Goal: Task Accomplishment & Management: Manage account settings

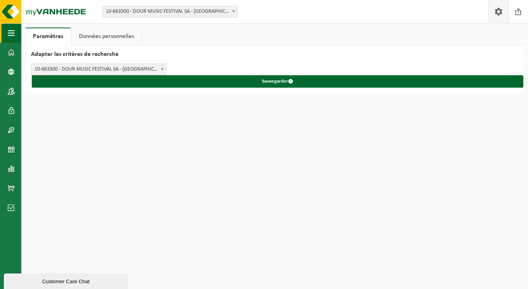
click at [13, 36] on span "button" at bounding box center [11, 32] width 7 height 19
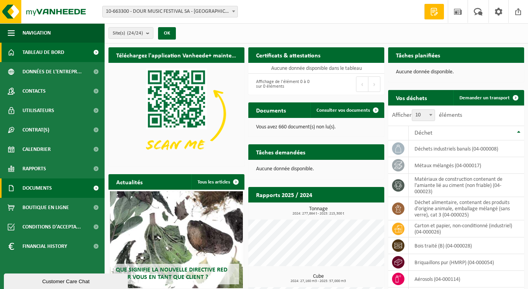
click at [43, 186] on span "Documents" at bounding box center [36, 187] width 29 height 19
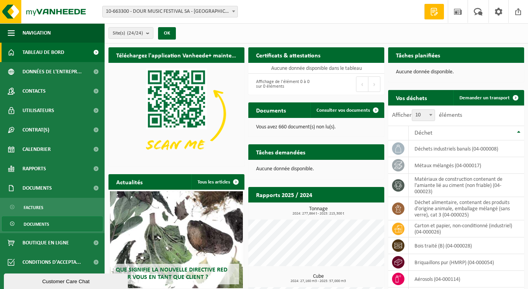
click at [37, 223] on span "Documents" at bounding box center [37, 224] width 26 height 15
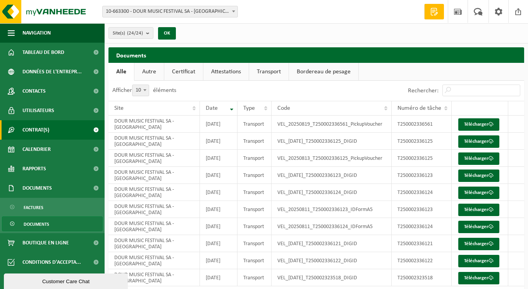
click at [97, 129] on span at bounding box center [95, 129] width 17 height 19
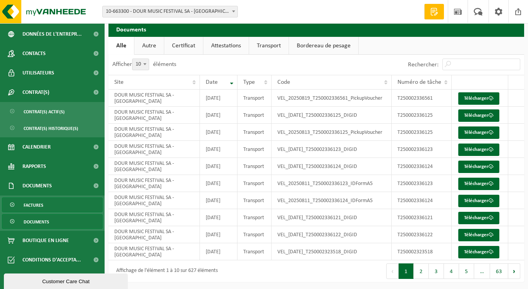
scroll to position [26, 0]
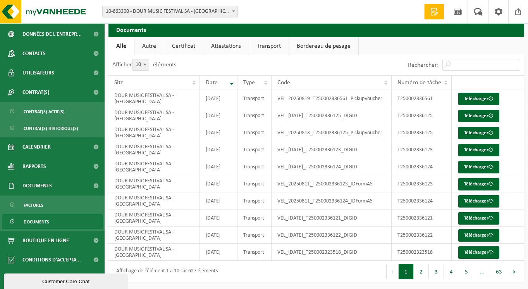
click at [182, 45] on link "Certificat" at bounding box center [183, 46] width 39 height 18
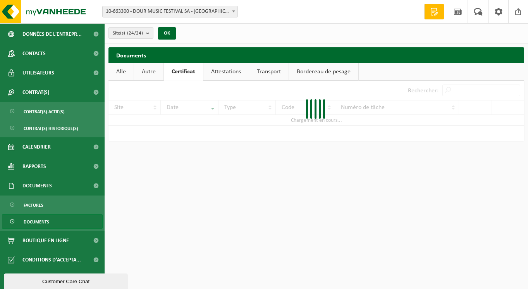
scroll to position [0, 0]
click at [222, 68] on link "Attestations" at bounding box center [225, 72] width 45 height 18
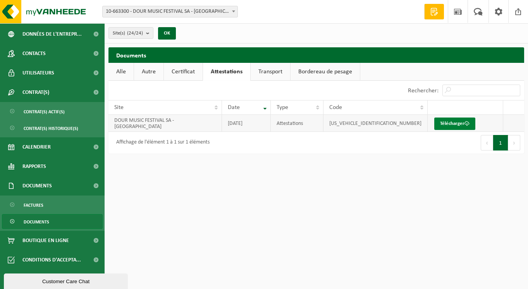
click at [446, 124] on link "Télécharger" at bounding box center [454, 123] width 41 height 12
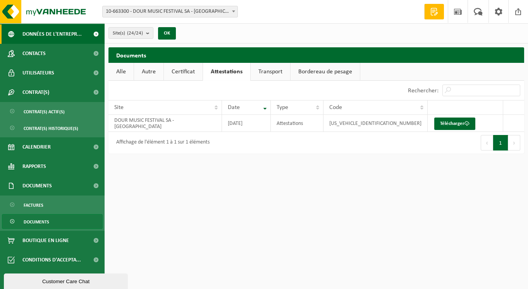
click at [97, 32] on span at bounding box center [95, 33] width 17 height 19
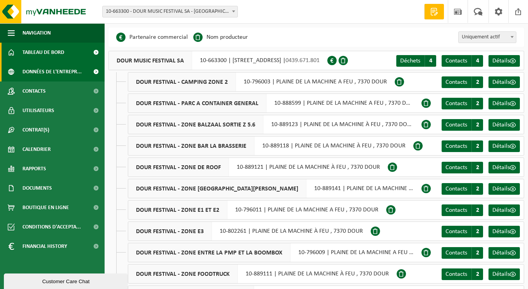
click at [97, 53] on span at bounding box center [95, 52] width 17 height 19
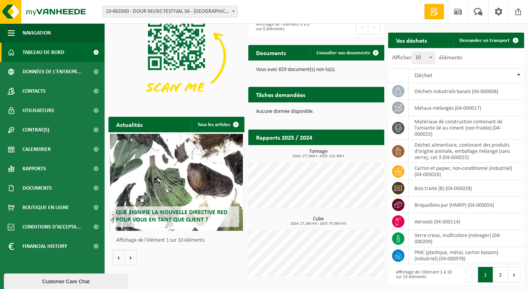
scroll to position [60, 0]
click at [159, 217] on span "Que signifie la nouvelle directive RED pour vous en tant que client ?" at bounding box center [172, 216] width 112 height 14
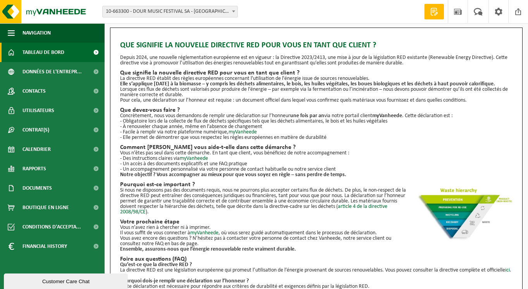
click at [40, 52] on span "Tableau de bord" at bounding box center [43, 52] width 42 height 19
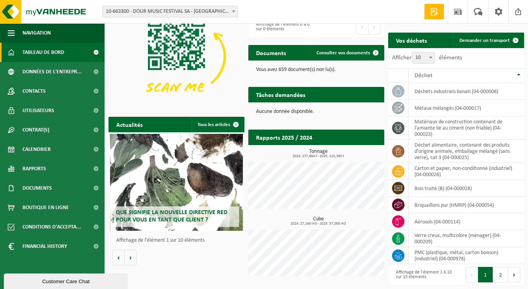
scroll to position [60, 0]
click at [134, 254] on button "Volgende" at bounding box center [131, 258] width 12 height 16
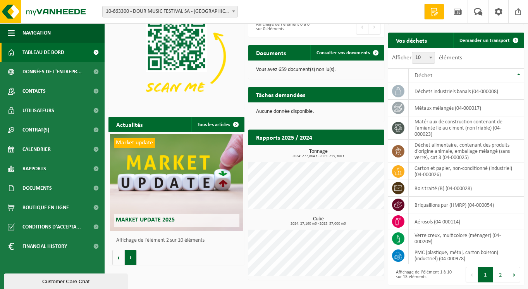
click at [134, 255] on button "Volgende" at bounding box center [131, 258] width 12 height 16
click at [121, 253] on button "Vorige" at bounding box center [118, 258] width 12 height 16
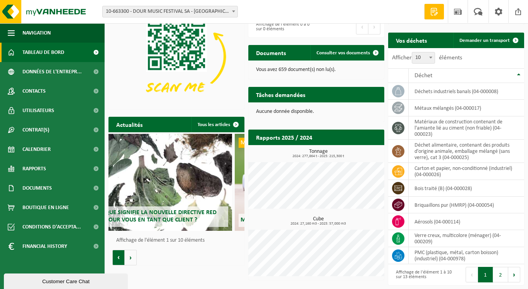
scroll to position [0, 0]
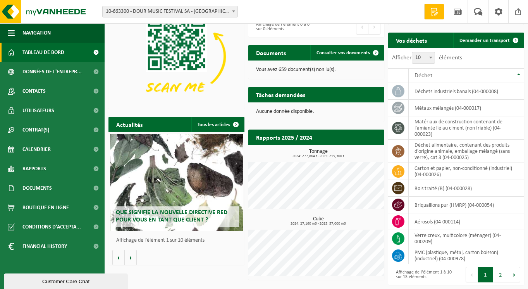
click at [144, 211] on span "Que signifie la nouvelle directive RED pour vous en tant que client ?" at bounding box center [172, 216] width 112 height 14
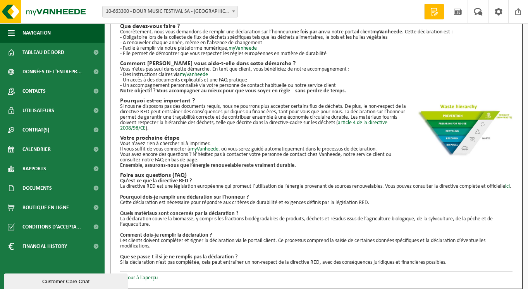
scroll to position [93, 0]
click at [204, 72] on link "myVanheede" at bounding box center [194, 75] width 28 height 6
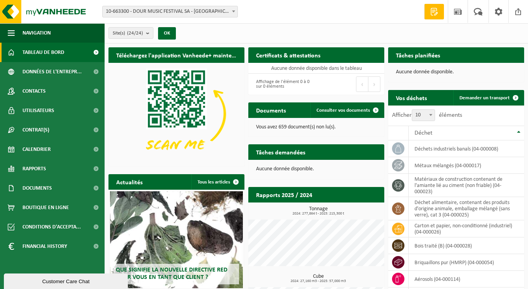
click at [182, 220] on div "Que signifie la nouvelle directive RED pour vous en tant que client ?" at bounding box center [176, 239] width 133 height 97
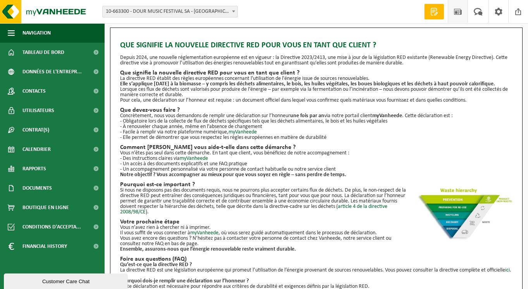
click at [460, 12] on span at bounding box center [458, 11] width 12 height 23
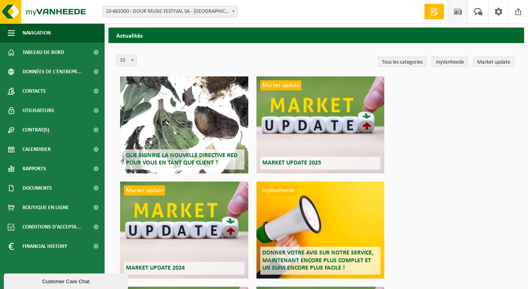
click at [217, 157] on span "Que signifie la nouvelle directive RED pour vous en tant que client ?" at bounding box center [182, 159] width 112 height 14
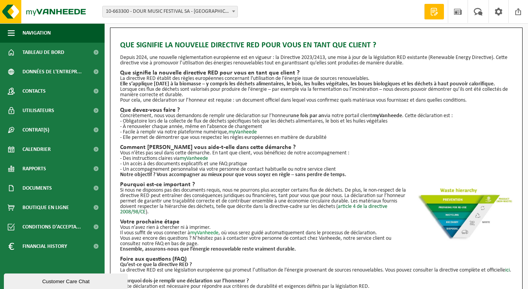
click at [204, 233] on link "myVanheede" at bounding box center [204, 233] width 28 height 6
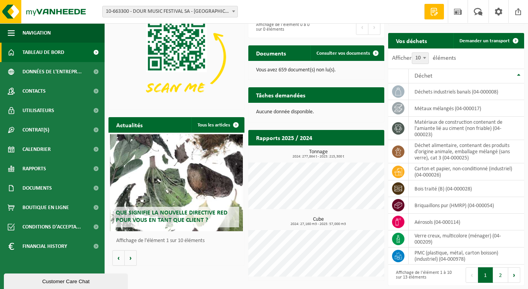
scroll to position [57, 0]
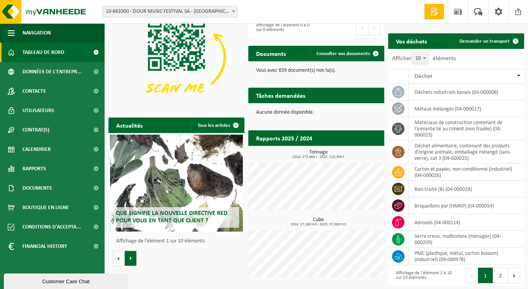
click at [129, 258] on button "Volgende" at bounding box center [131, 258] width 12 height 16
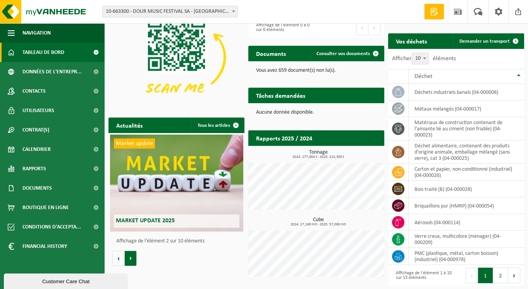
click at [129, 258] on button "Volgende" at bounding box center [131, 258] width 12 height 16
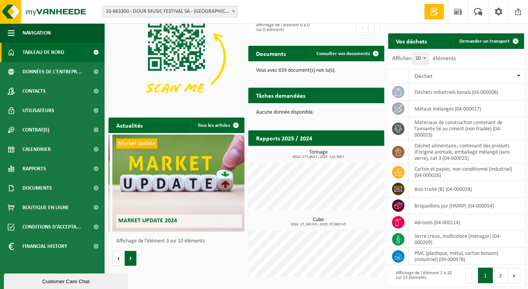
scroll to position [0, 272]
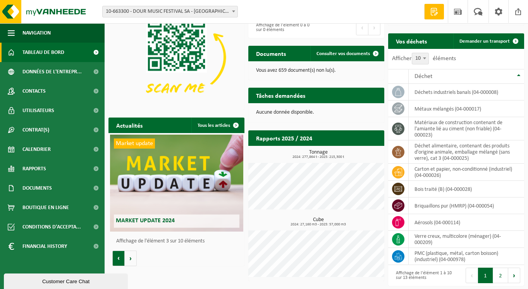
click at [116, 254] on button "Vorige" at bounding box center [118, 258] width 12 height 16
click at [116, 255] on button "Vorige" at bounding box center [118, 258] width 12 height 16
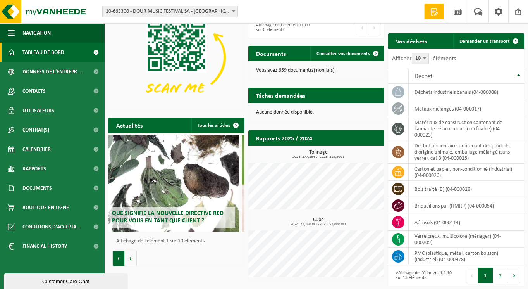
scroll to position [0, 0]
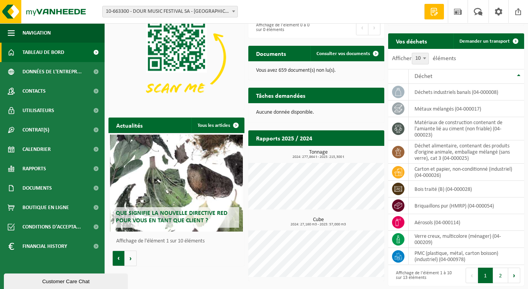
click at [116, 255] on button "Vorige" at bounding box center [118, 258] width 12 height 16
click at [153, 213] on span "Que signifie la nouvelle directive RED pour vous en tant que client ?" at bounding box center [172, 217] width 112 height 14
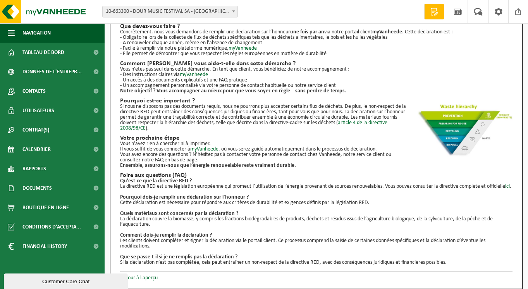
scroll to position [93, 0]
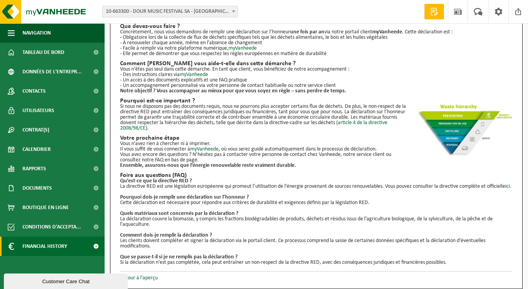
click at [97, 247] on span at bounding box center [95, 245] width 17 height 19
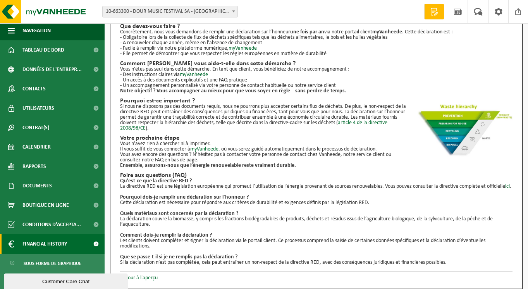
scroll to position [2, 0]
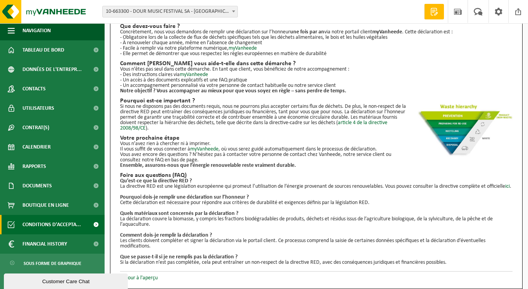
click at [95, 224] on span at bounding box center [95, 224] width 17 height 19
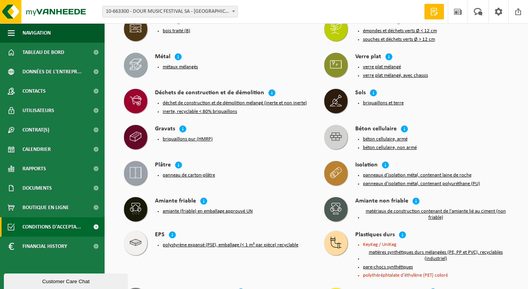
scroll to position [535, 0]
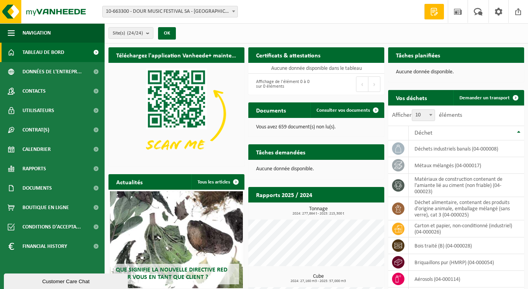
click at [44, 52] on span "Tableau de bord" at bounding box center [43, 52] width 42 height 19
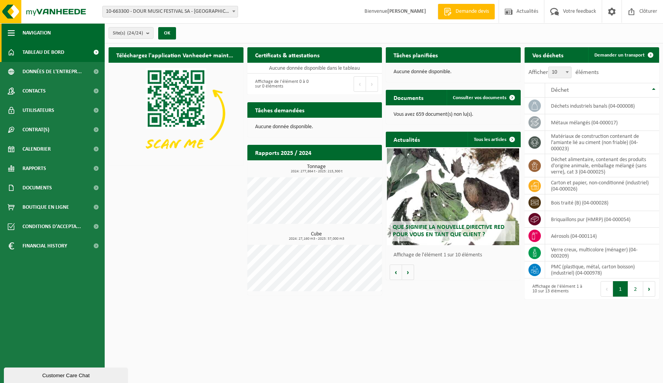
click at [34, 34] on span "Navigation" at bounding box center [36, 32] width 28 height 19
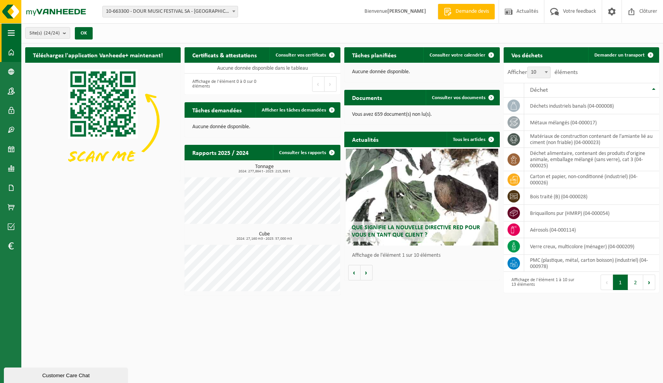
click at [13, 34] on span "button" at bounding box center [11, 32] width 7 height 19
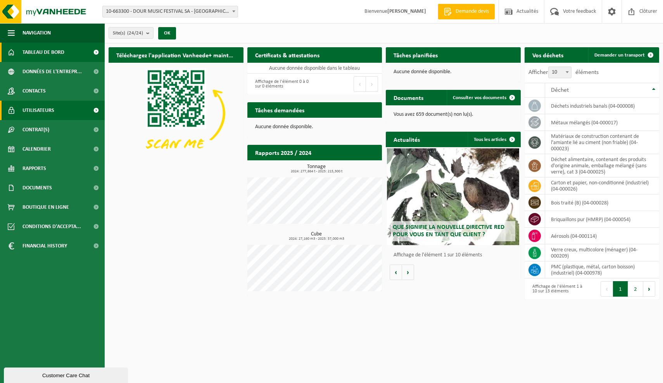
click at [95, 109] on span at bounding box center [95, 110] width 17 height 19
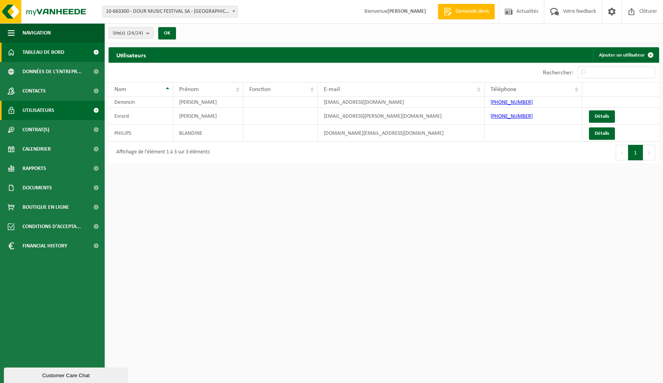
click at [45, 54] on span "Tableau de bord" at bounding box center [43, 52] width 42 height 19
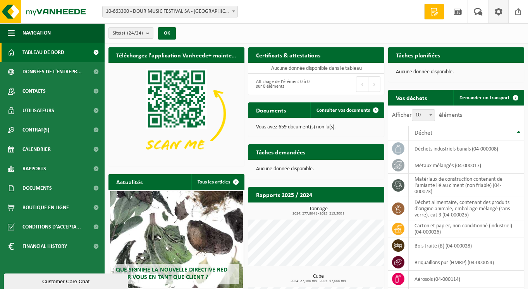
click at [501, 16] on span at bounding box center [499, 11] width 12 height 23
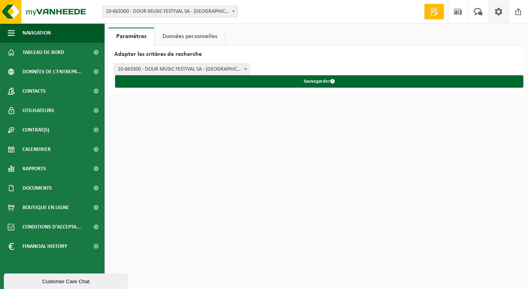
click at [204, 36] on link "Données personnelles" at bounding box center [190, 37] width 71 height 18
